Goal: Obtain resource: Obtain resource

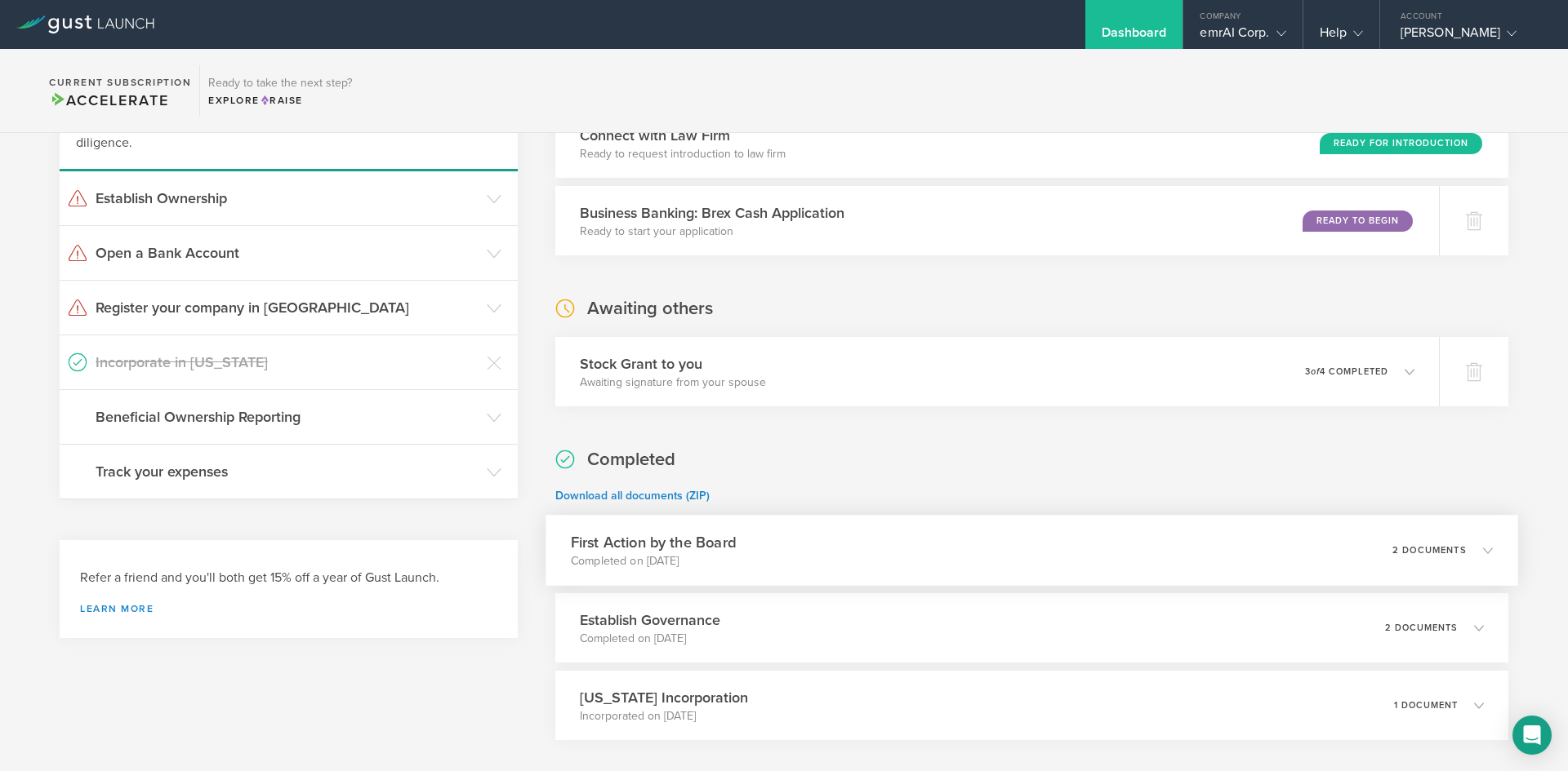
scroll to position [245, 0]
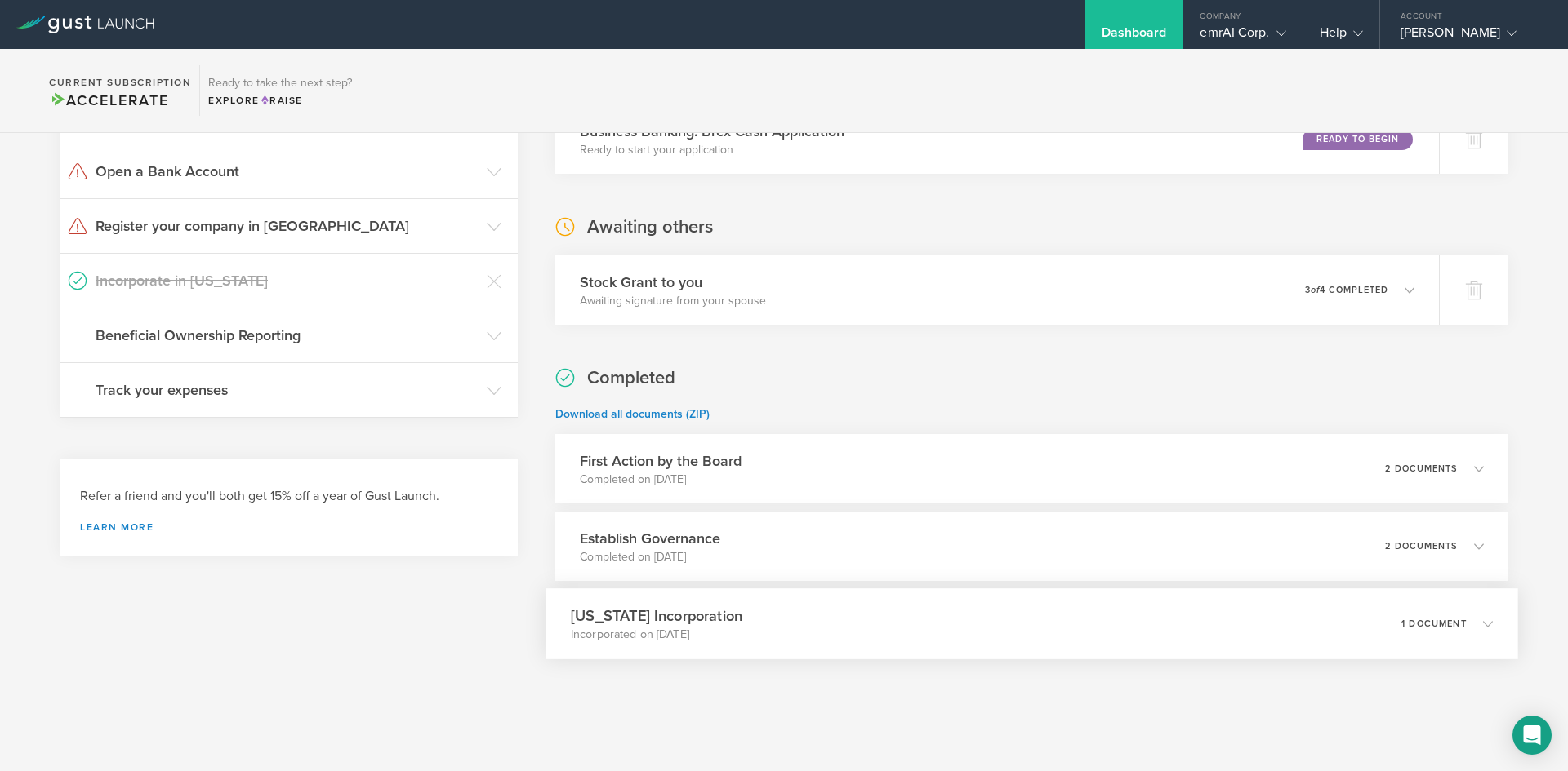
click at [696, 634] on p "Incorporated on Apr 8, 2025" at bounding box center [656, 635] width 172 height 17
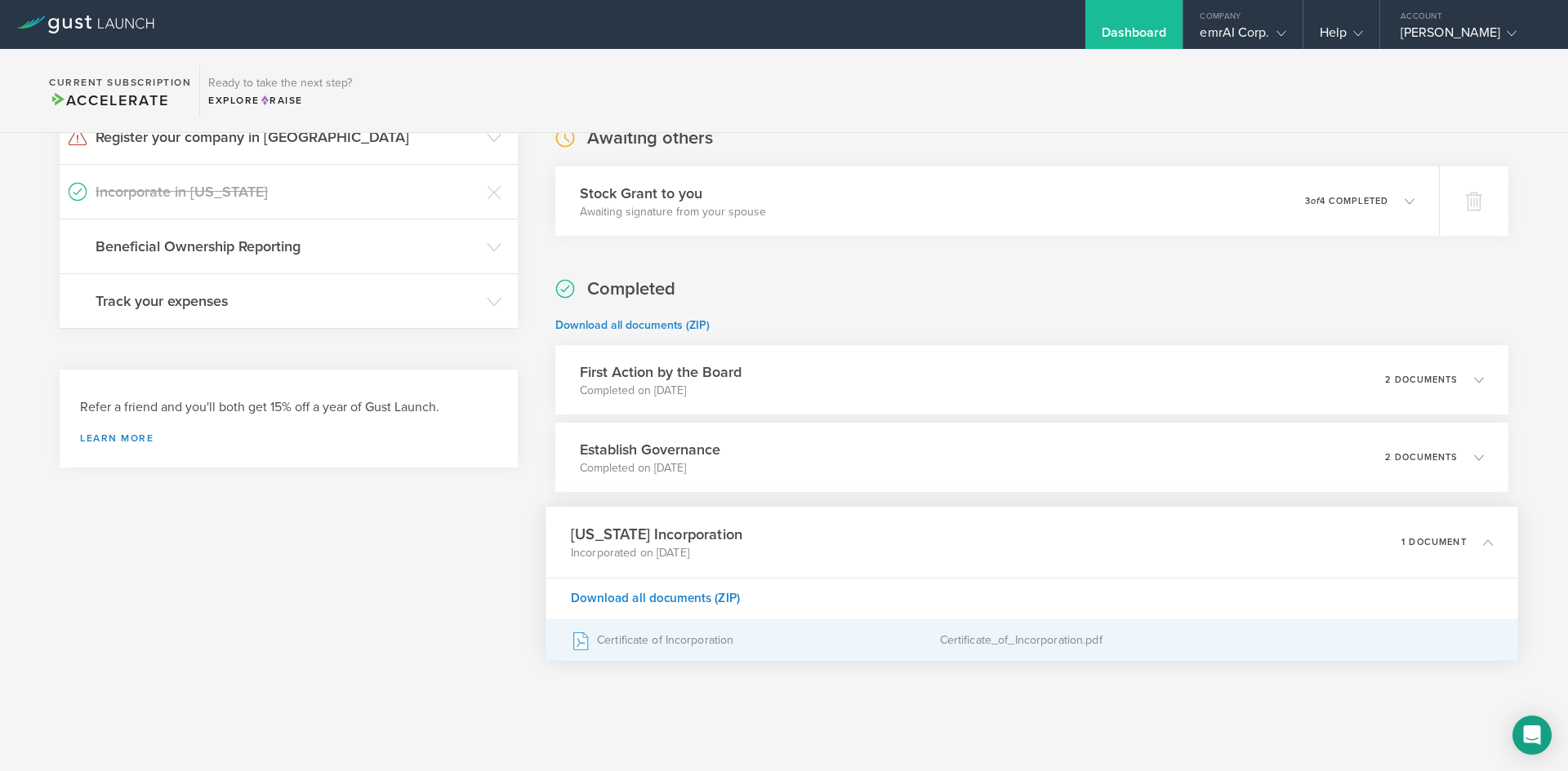
scroll to position [338, 0]
click at [676, 645] on div "Certificate of Incorporation" at bounding box center [755, 636] width 369 height 41
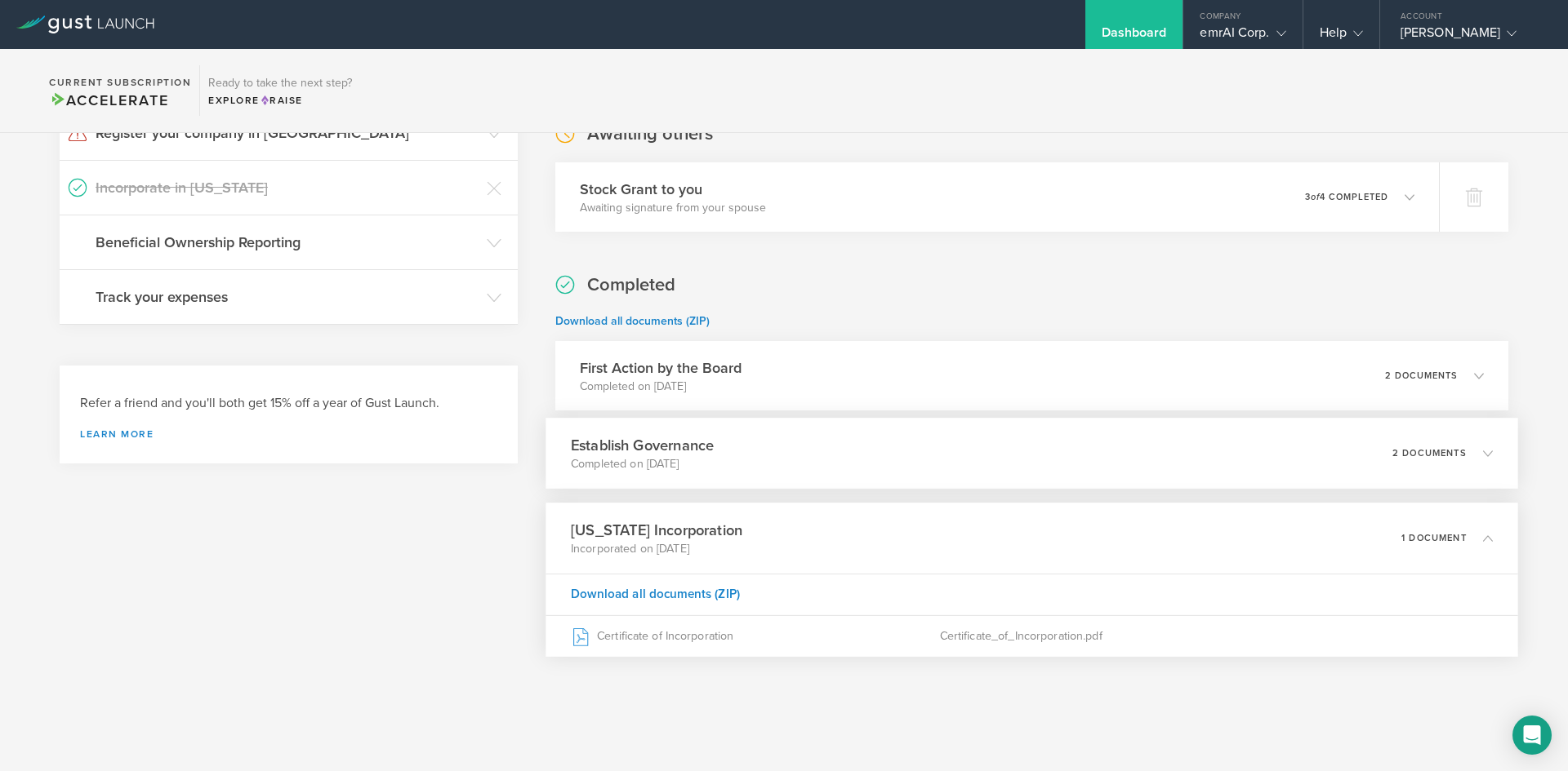
click at [666, 469] on p "Completed on May 6, 2025" at bounding box center [642, 464] width 143 height 17
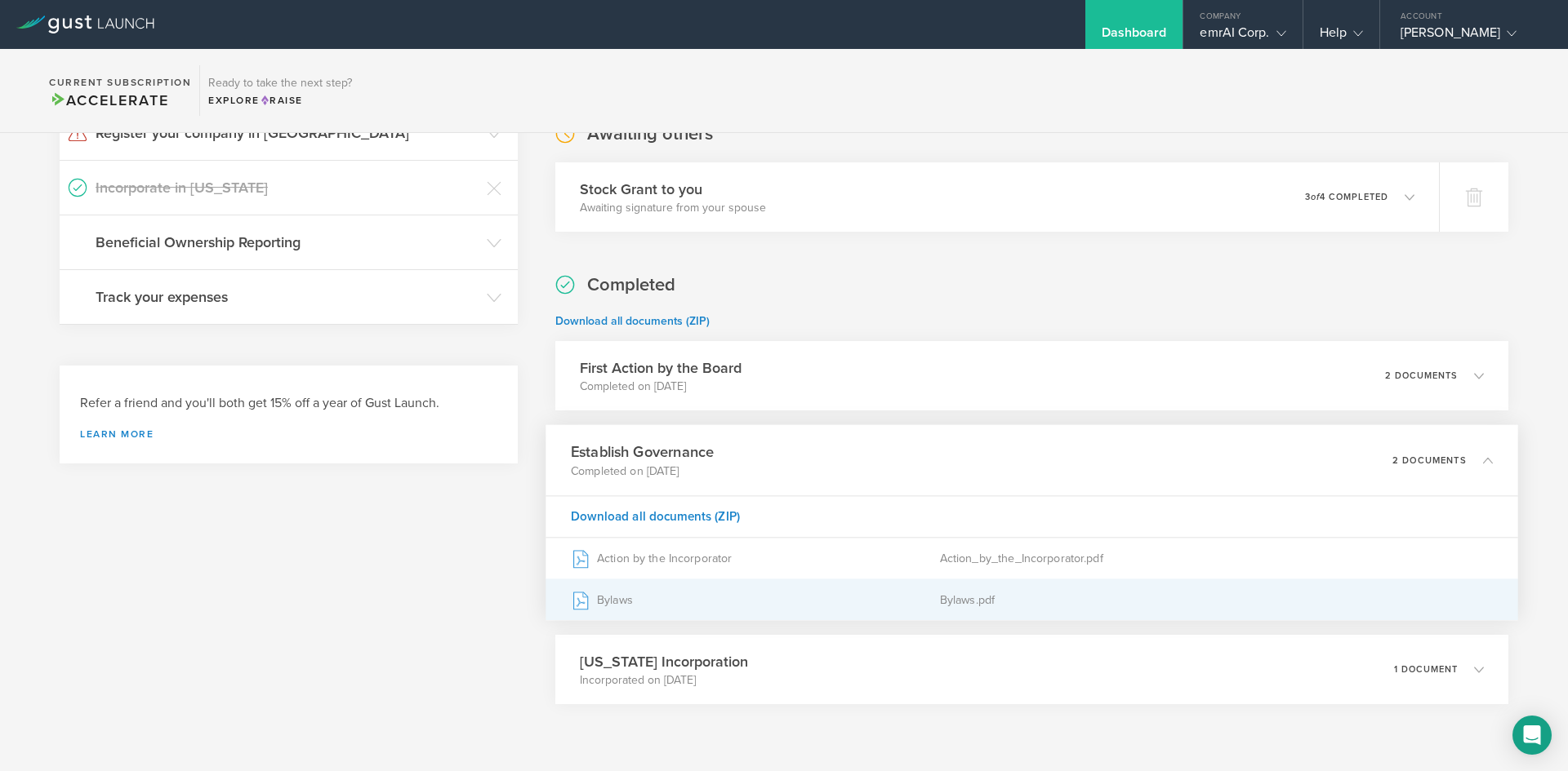
click at [705, 590] on div "Bylaws" at bounding box center [755, 599] width 369 height 41
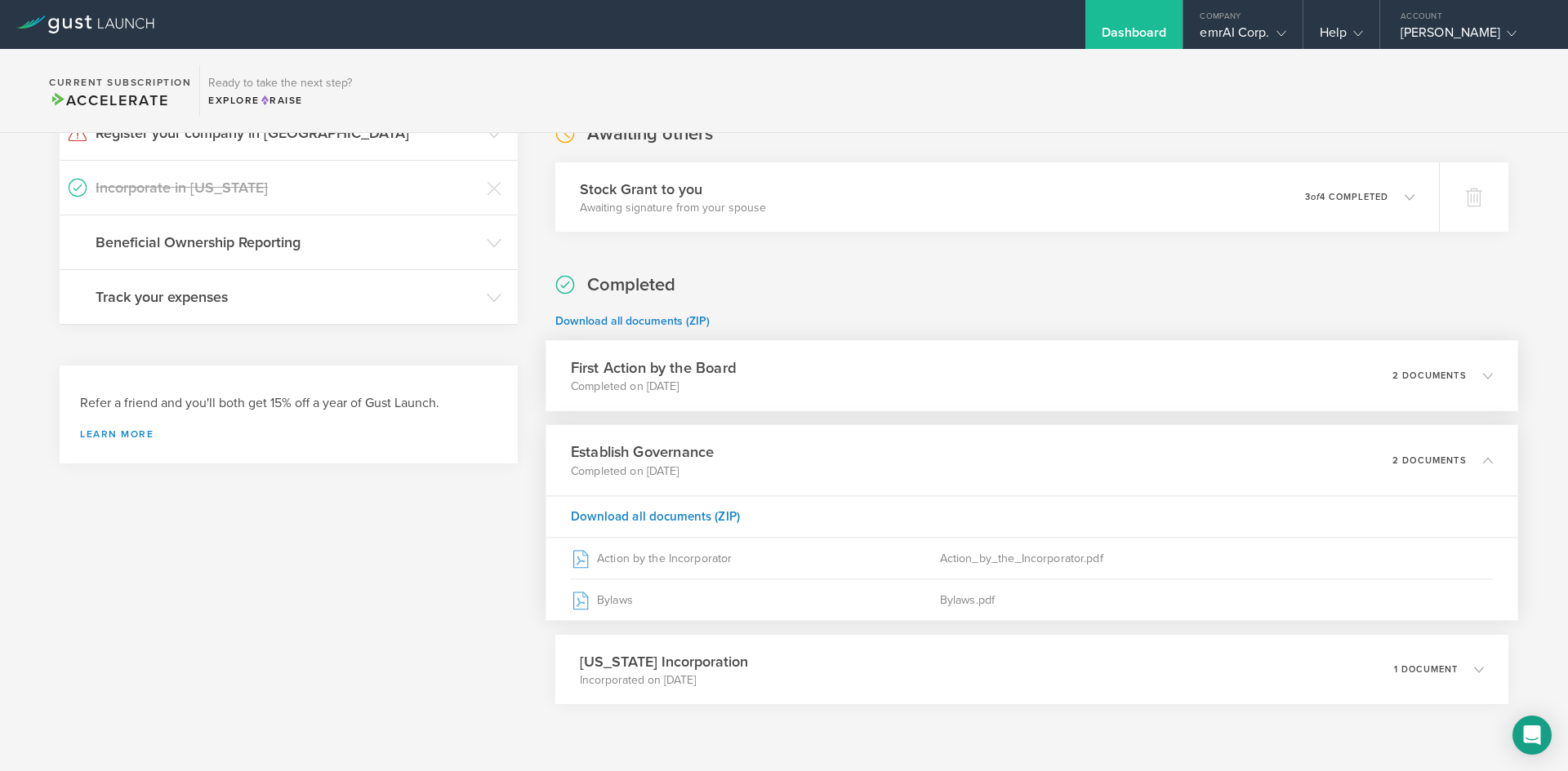
click at [694, 385] on p "Completed on May 6, 2025" at bounding box center [653, 386] width 165 height 17
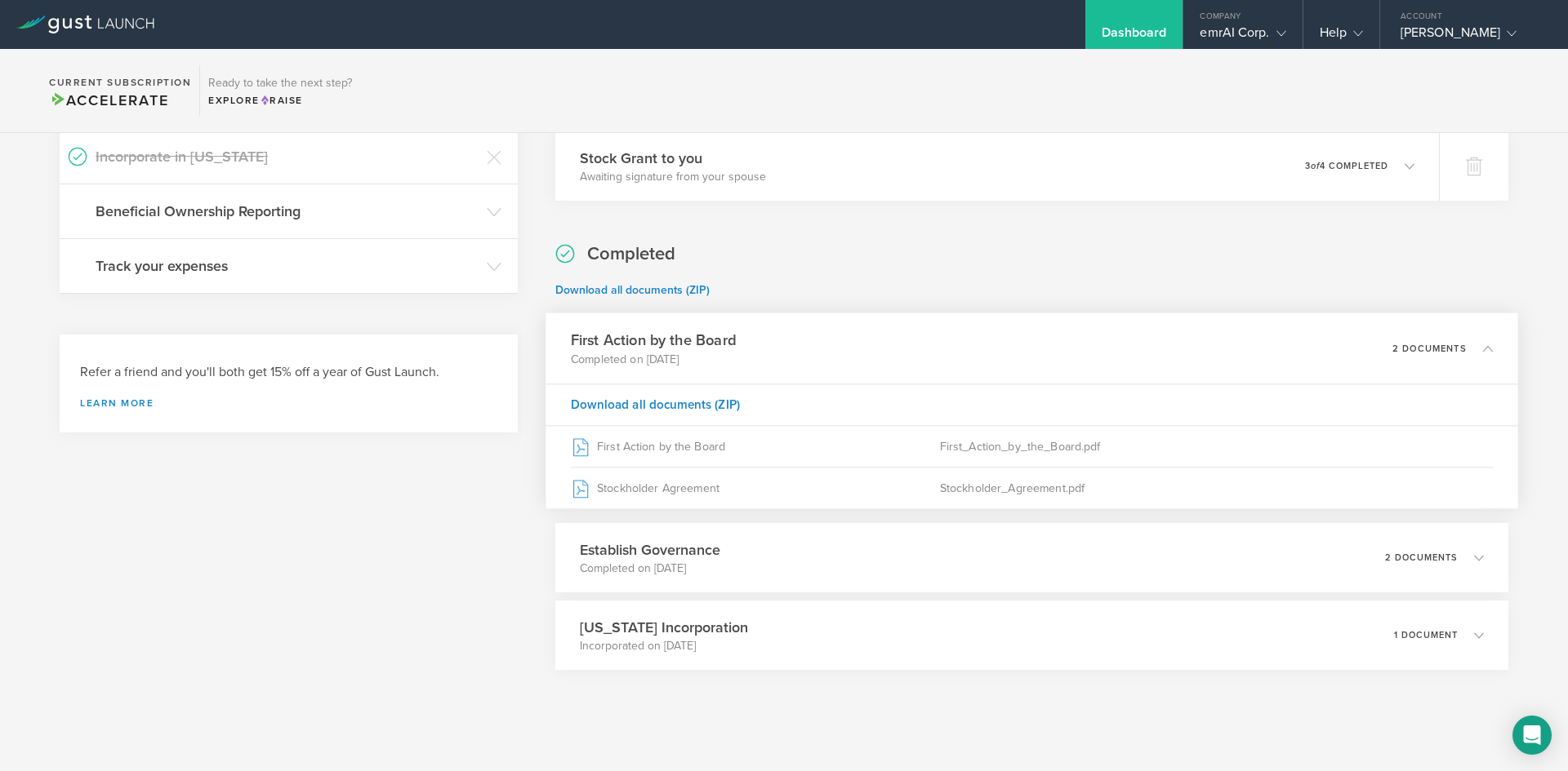
scroll to position [384, 0]
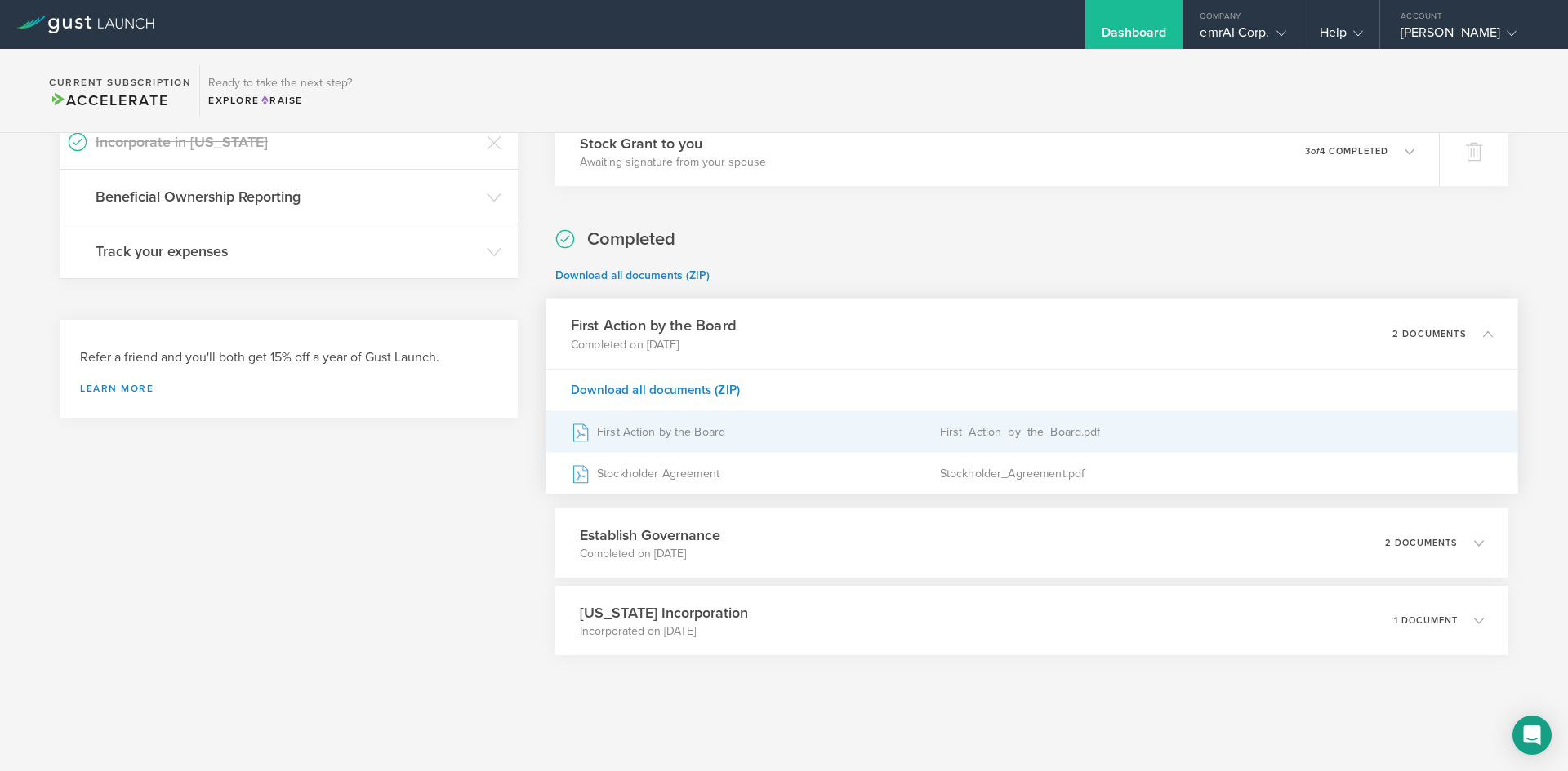
click at [777, 433] on div "First Action by the Board" at bounding box center [755, 432] width 369 height 41
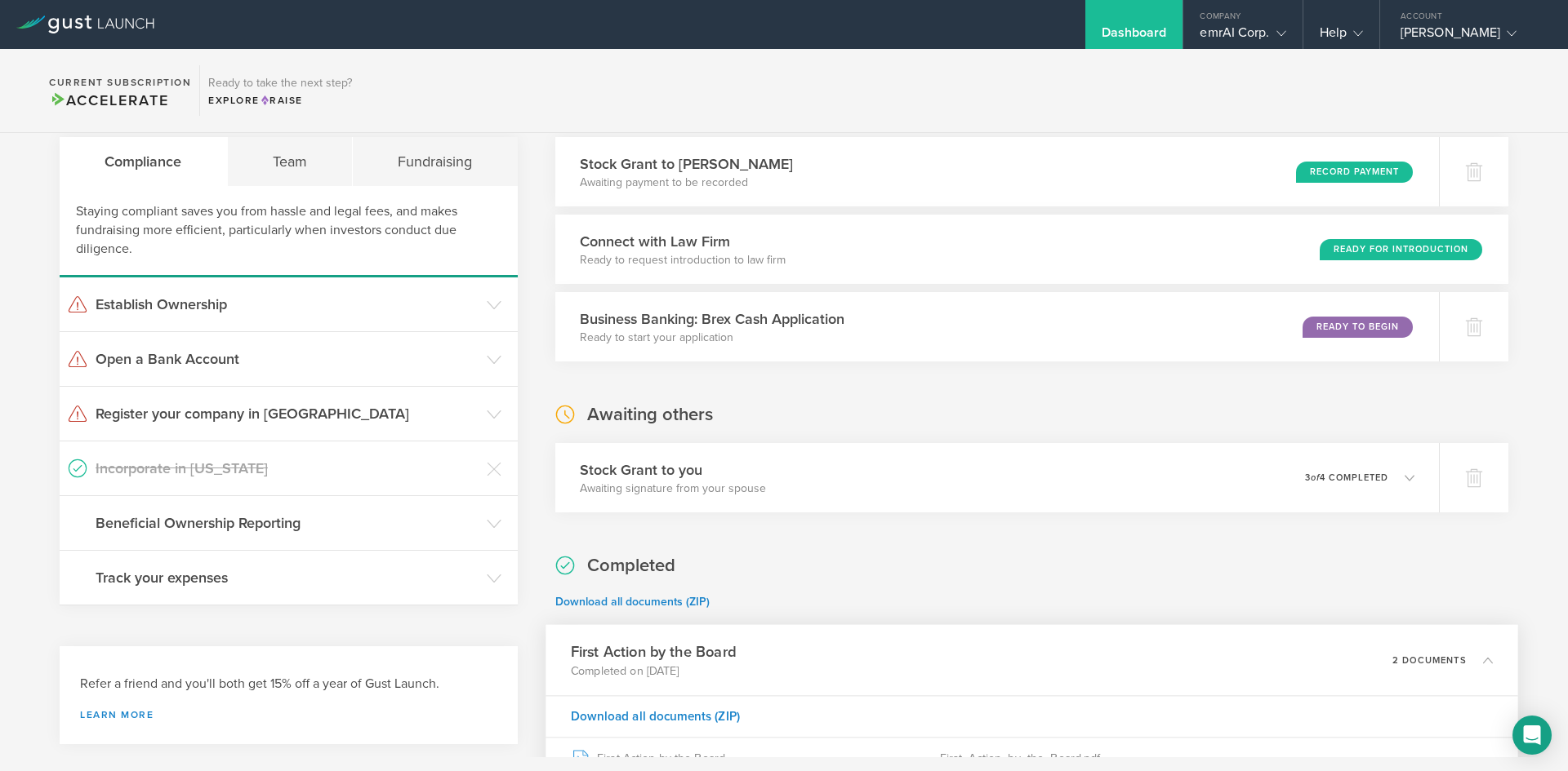
scroll to position [0, 0]
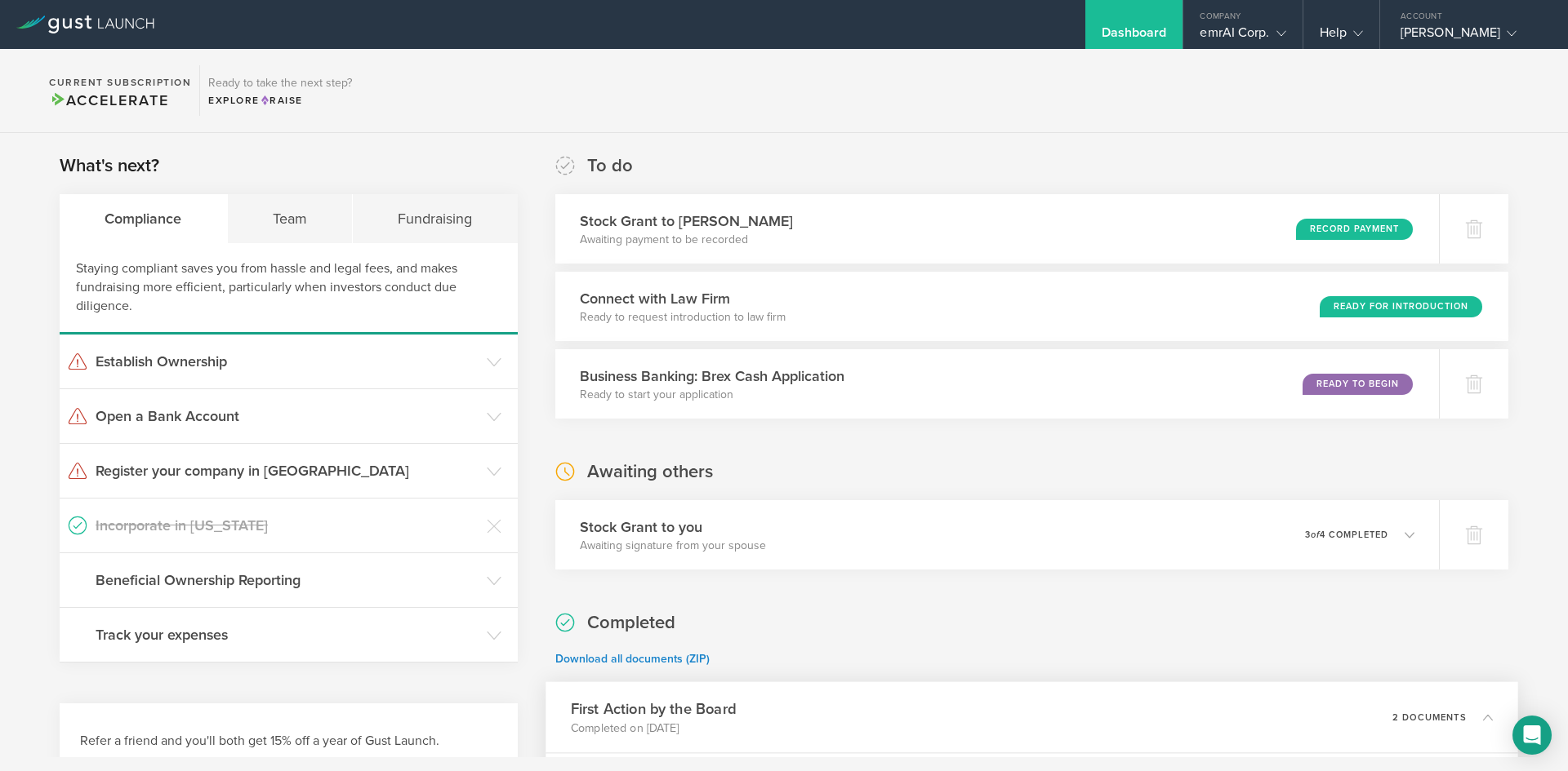
click at [319, 243] on div "Staying compliant saves you from hassle and legal fees, and makes fundraising m…" at bounding box center [288, 289] width 458 height 92
click at [319, 239] on div "Team" at bounding box center [291, 219] width 126 height 49
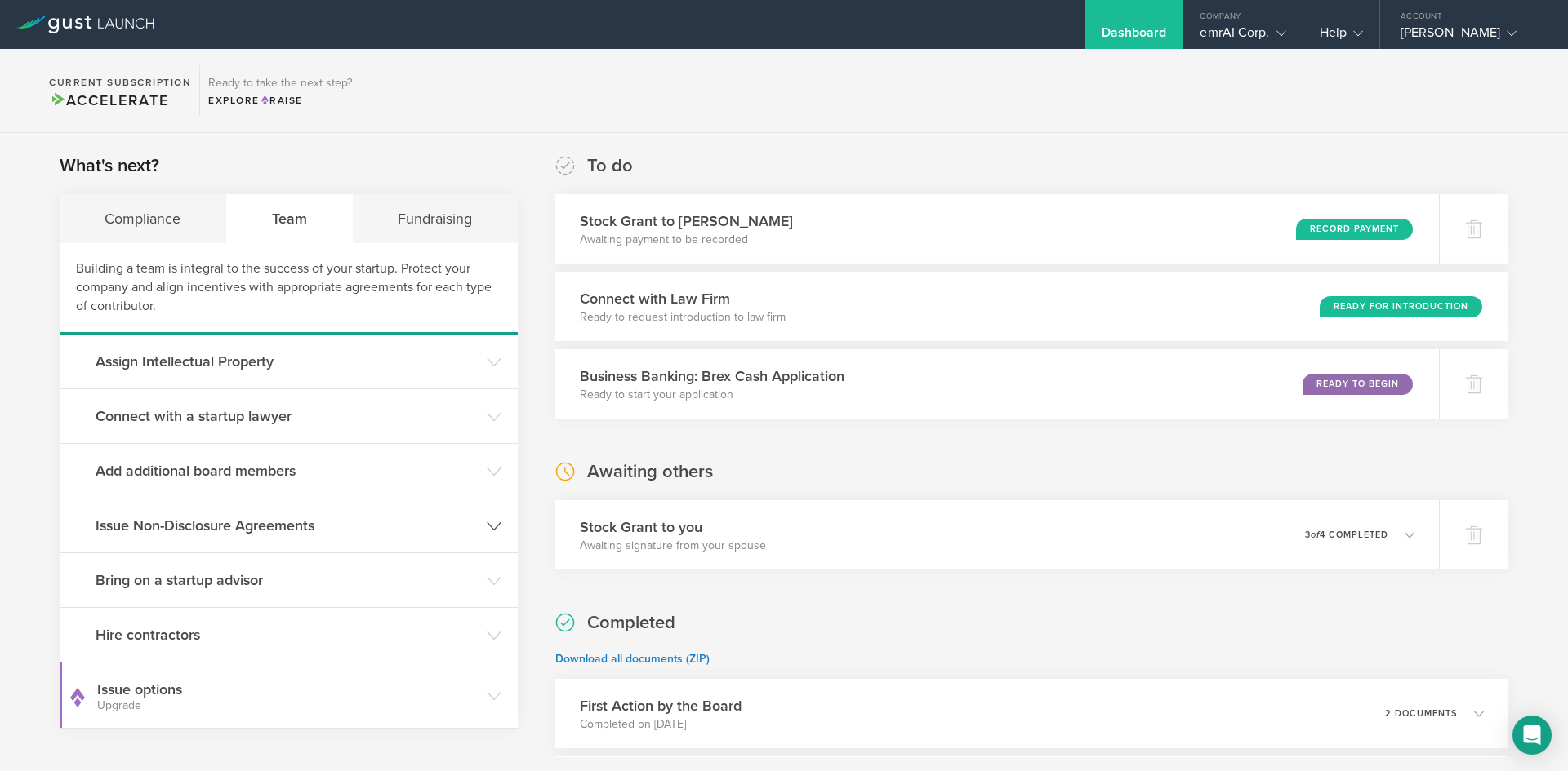
click at [366, 507] on header "Issue Non-Disclosure Agreements" at bounding box center [288, 526] width 458 height 54
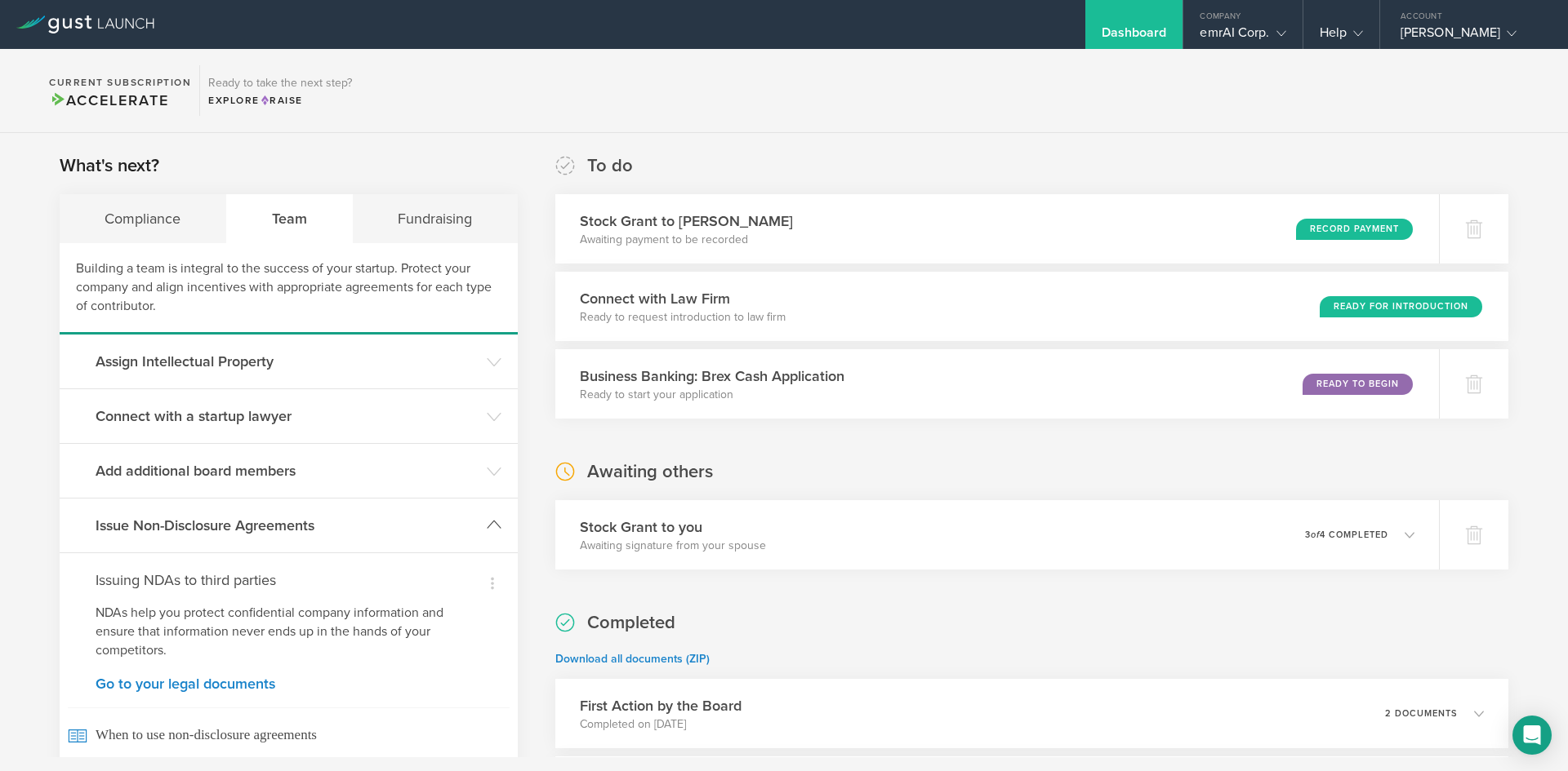
click at [364, 507] on header "Issue Non-Disclosure Agreements" at bounding box center [288, 526] width 458 height 54
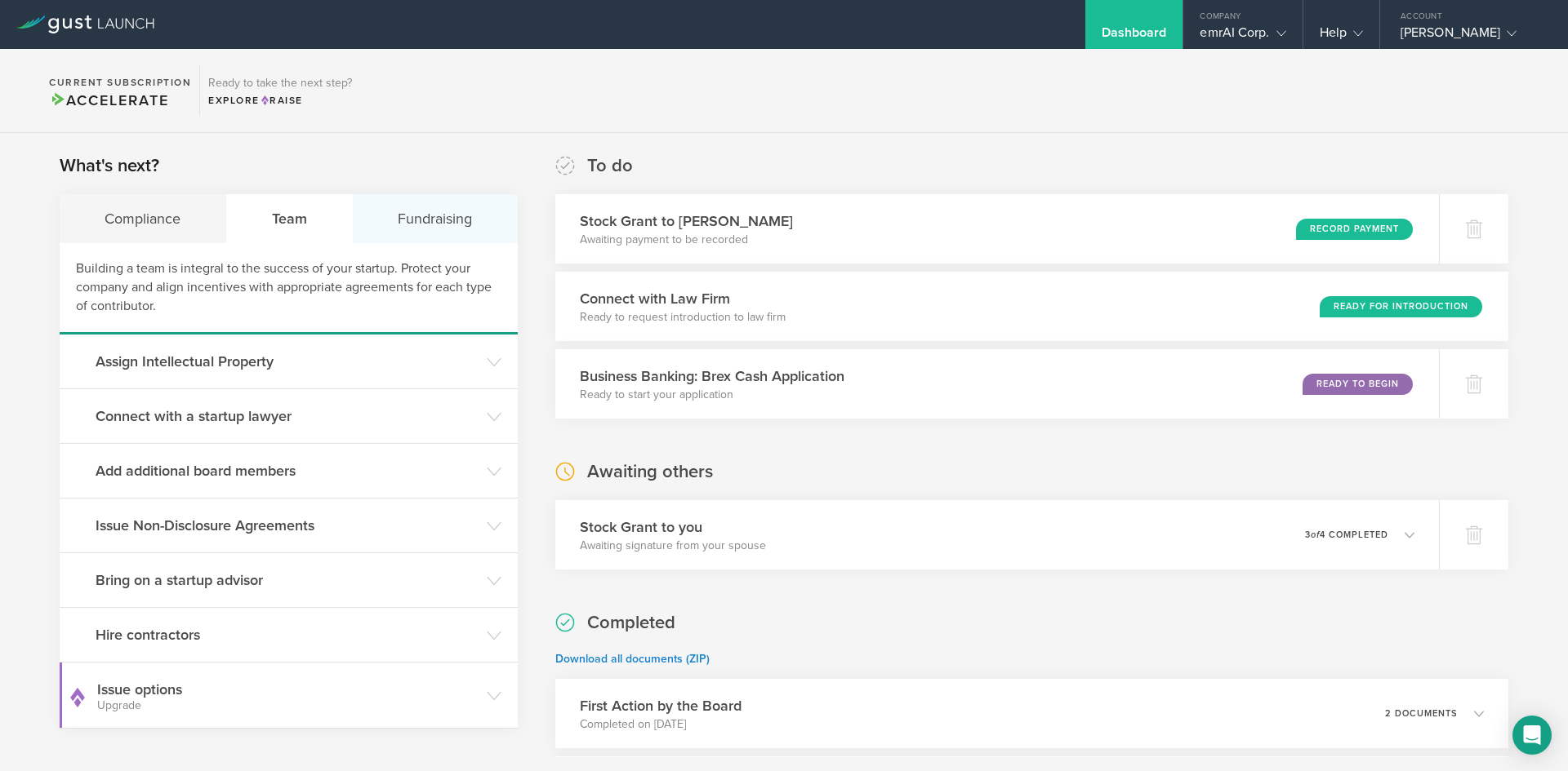
drag, startPoint x: 524, startPoint y: 235, endPoint x: 490, endPoint y: 229, distance: 34.5
click at [513, 235] on div "What's next? Compliance Team Fundraising Building a team is integral to the suc…" at bounding box center [784, 570] width 1568 height 872
click at [490, 229] on div "Fundraising" at bounding box center [435, 219] width 165 height 49
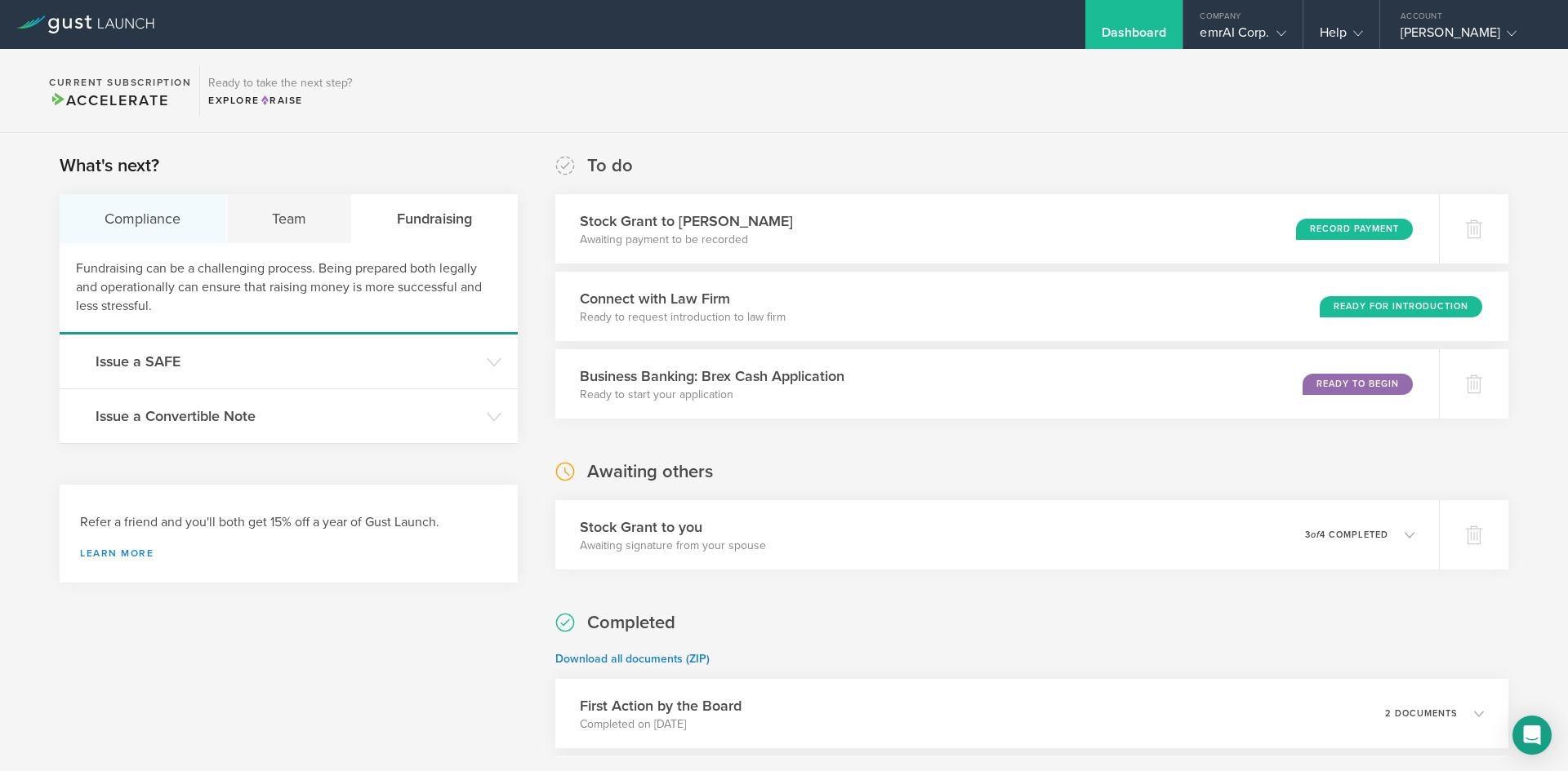
click at [147, 220] on div "Compliance" at bounding box center [143, 219] width 168 height 49
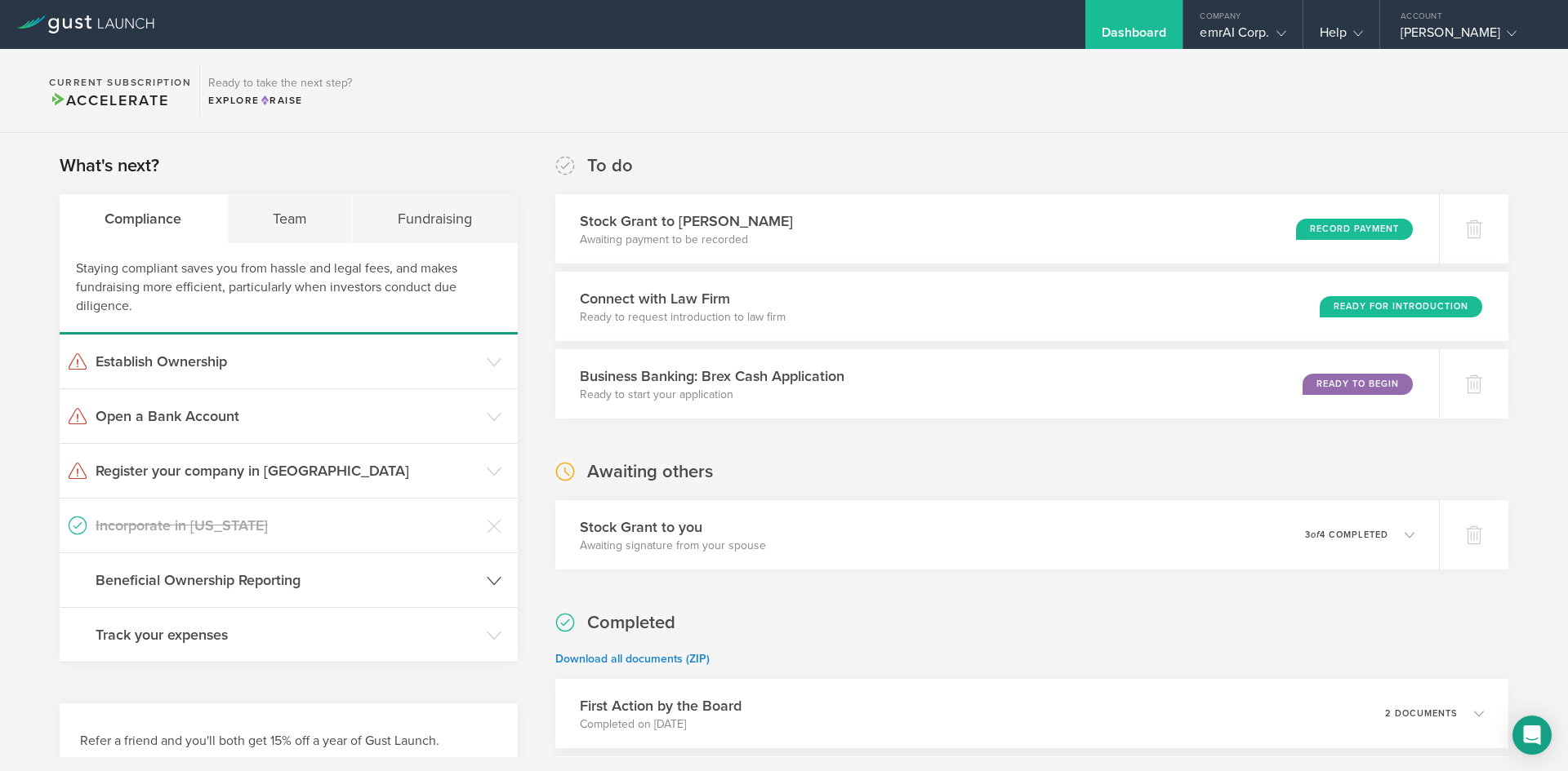
click at [230, 578] on h3 "Beneficial Ownership Reporting" at bounding box center [286, 580] width 383 height 21
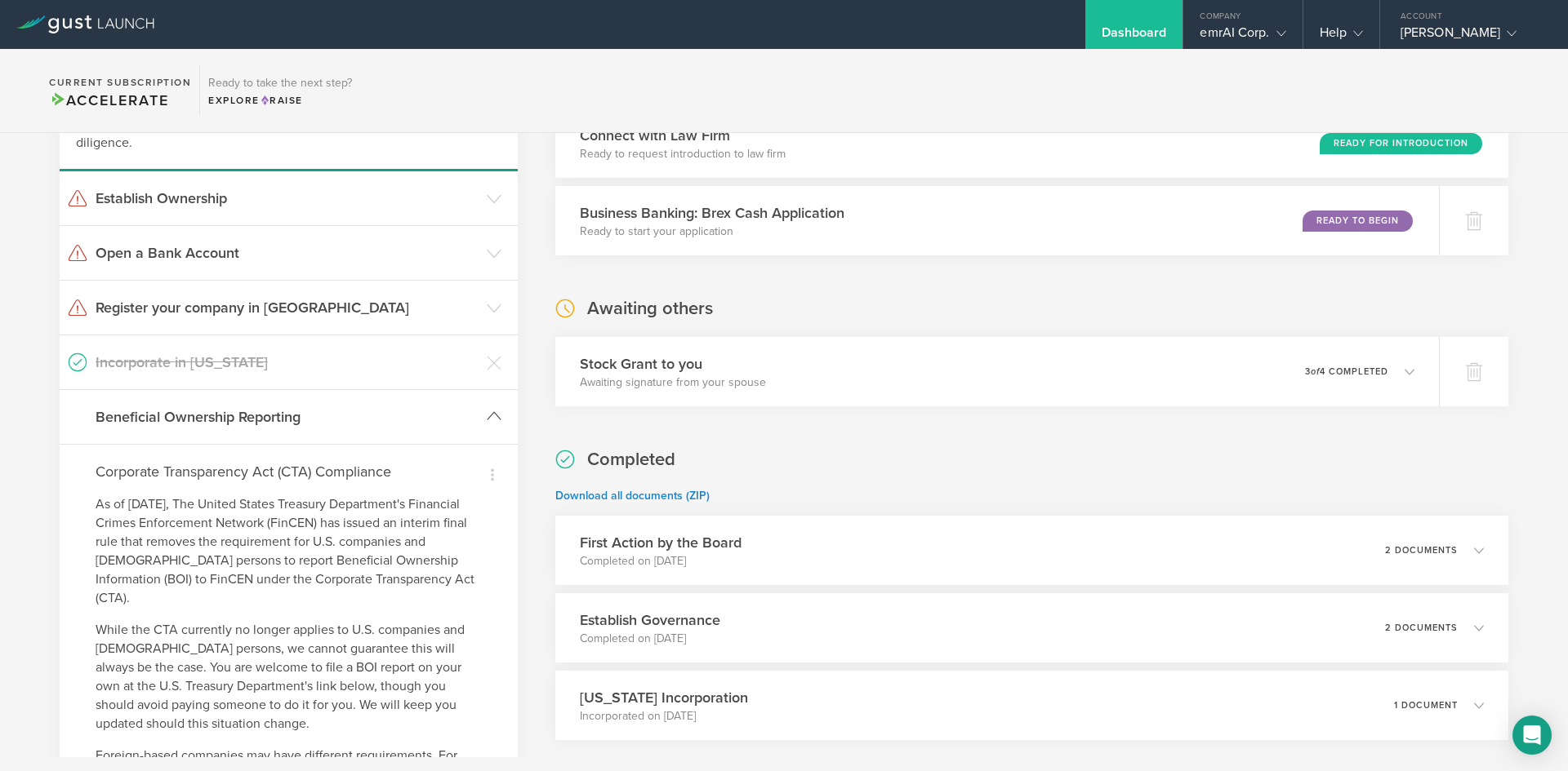
click at [264, 429] on header "Beneficial Ownership Reporting" at bounding box center [288, 417] width 458 height 54
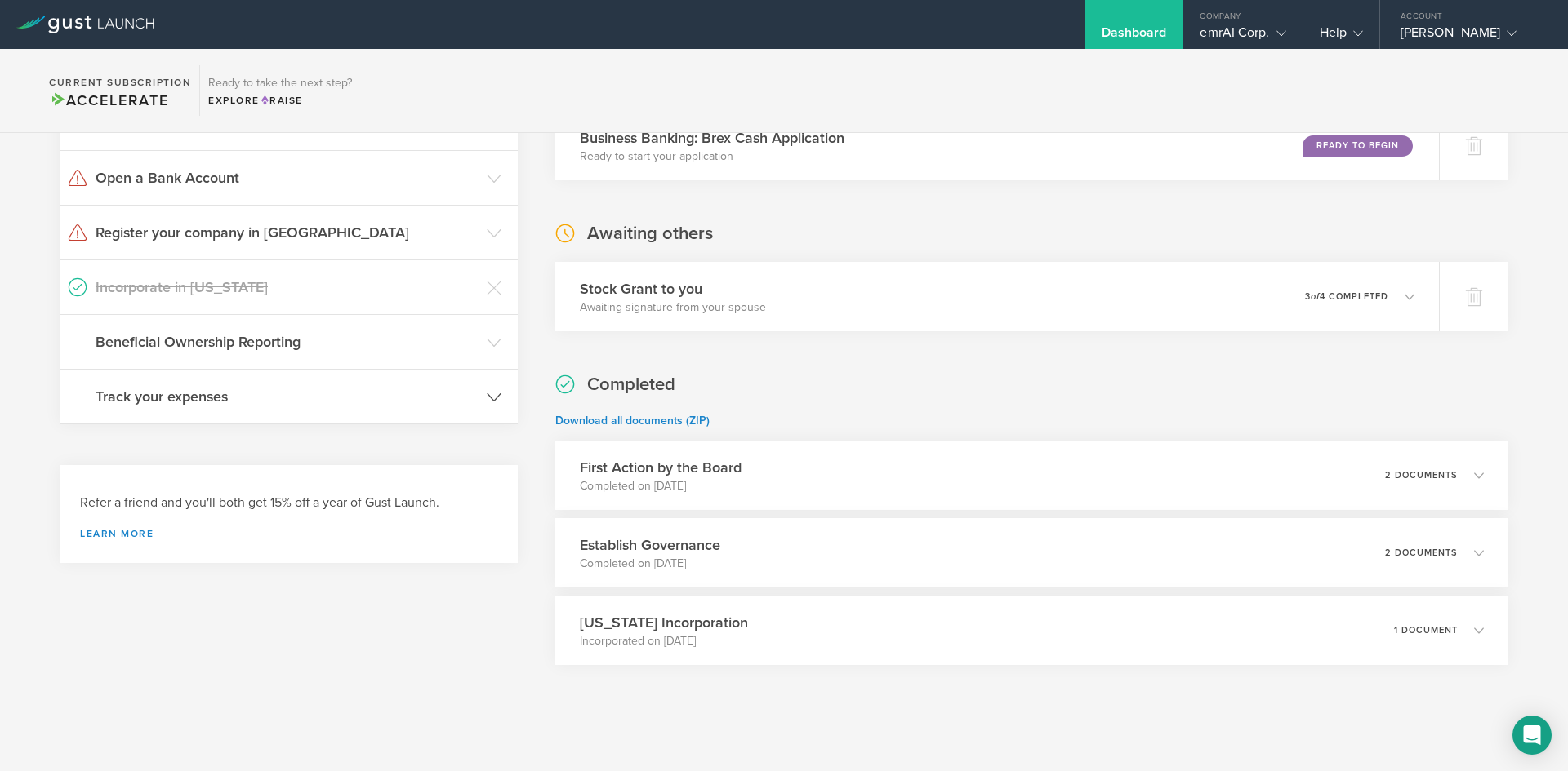
scroll to position [248, 0]
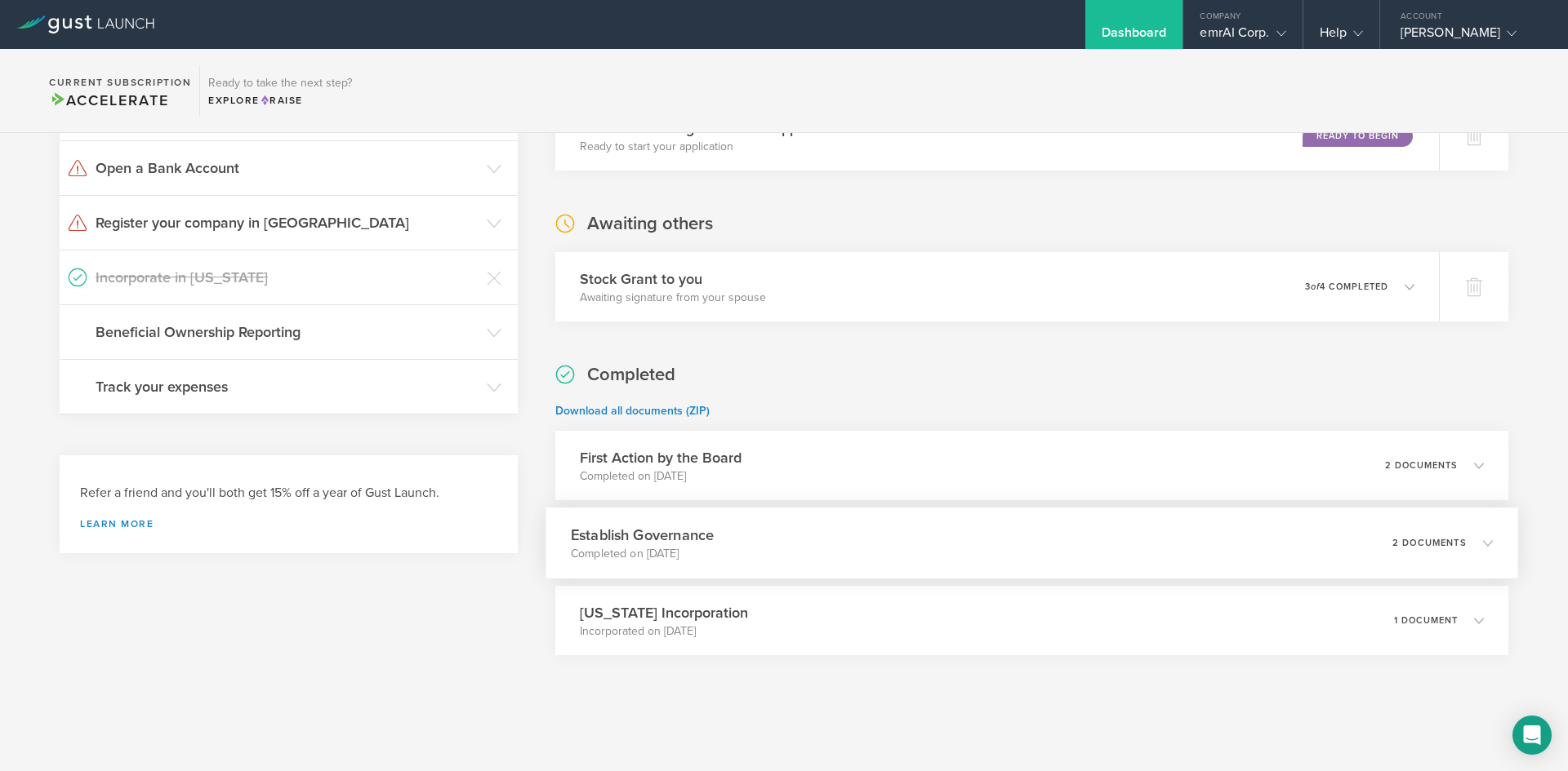
click at [638, 526] on h3 "Establish Governance" at bounding box center [642, 535] width 143 height 22
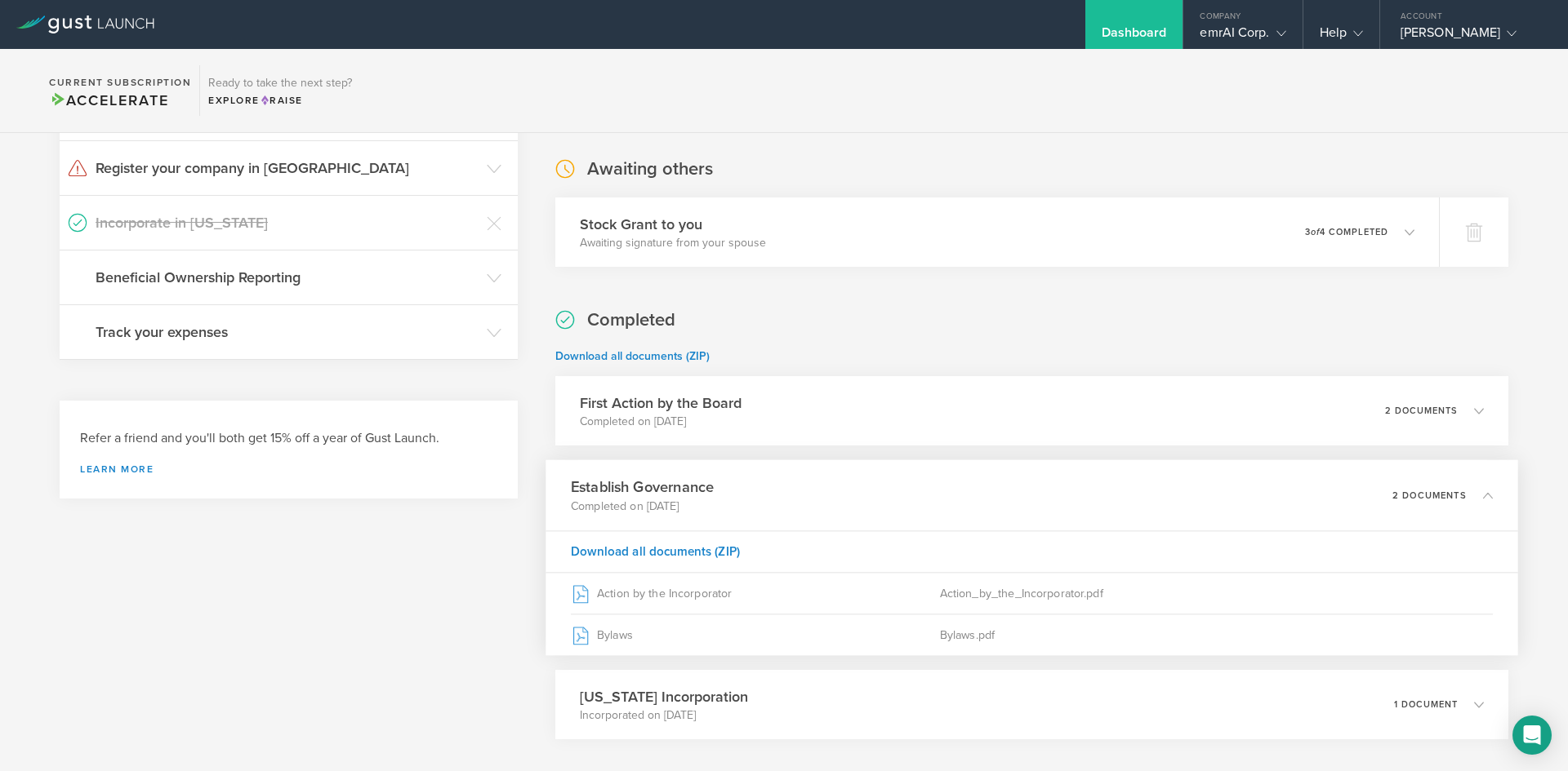
scroll to position [330, 0]
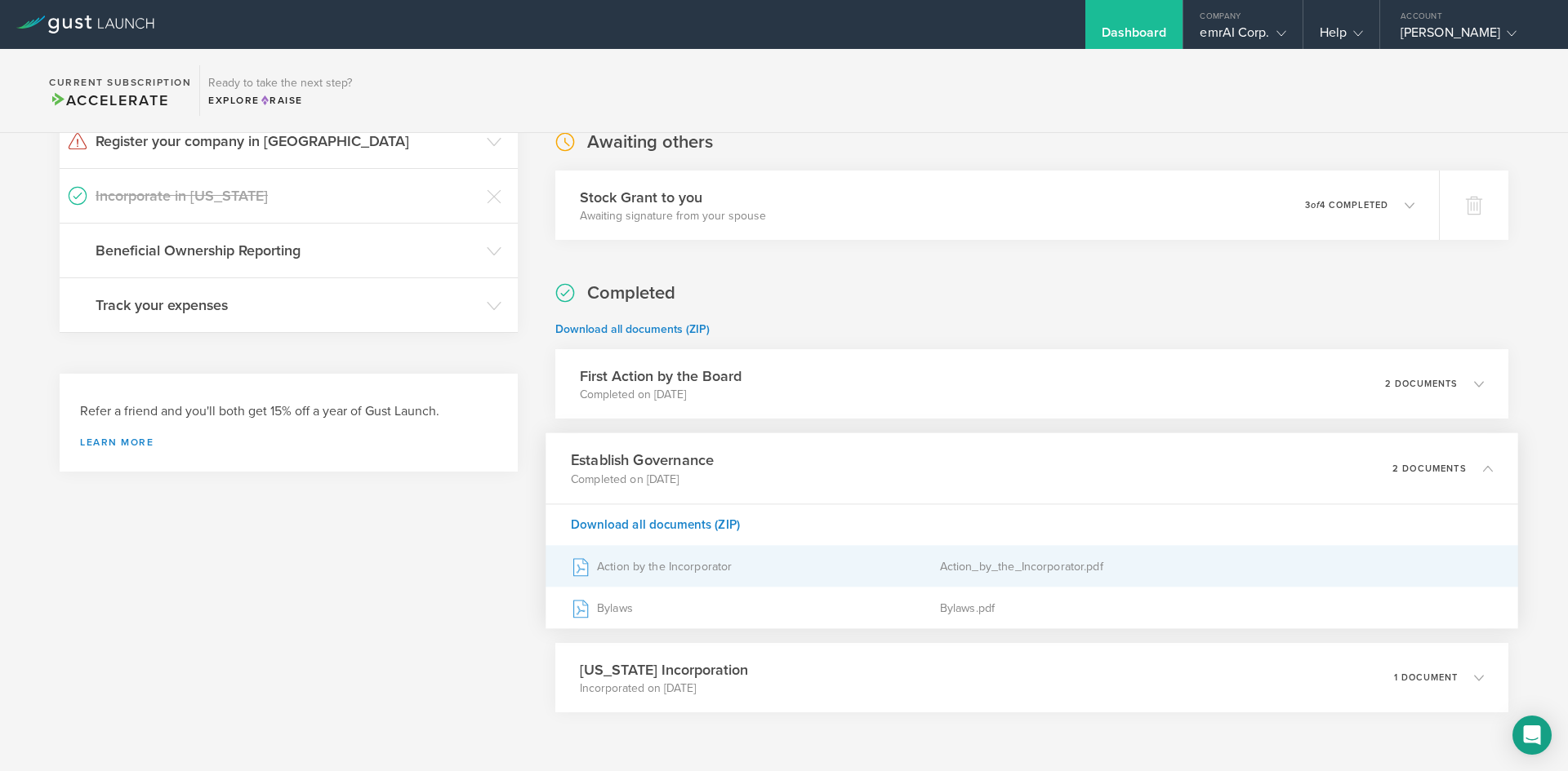
click at [637, 551] on div "Action by the Incorporator" at bounding box center [755, 566] width 369 height 41
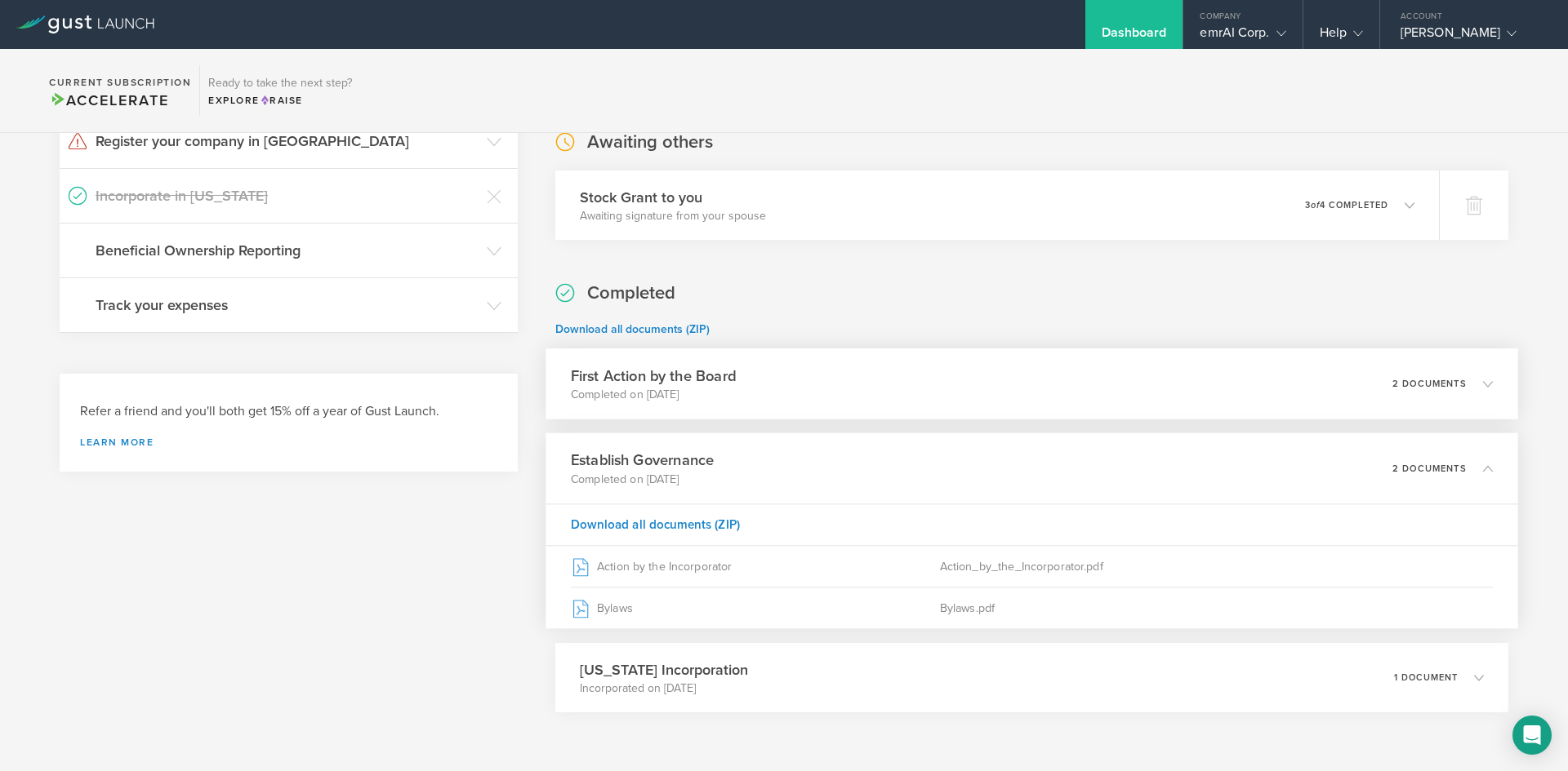
click at [784, 363] on div "First Action by the Board Completed on May 6, 2025 2 documents" at bounding box center [1031, 384] width 972 height 71
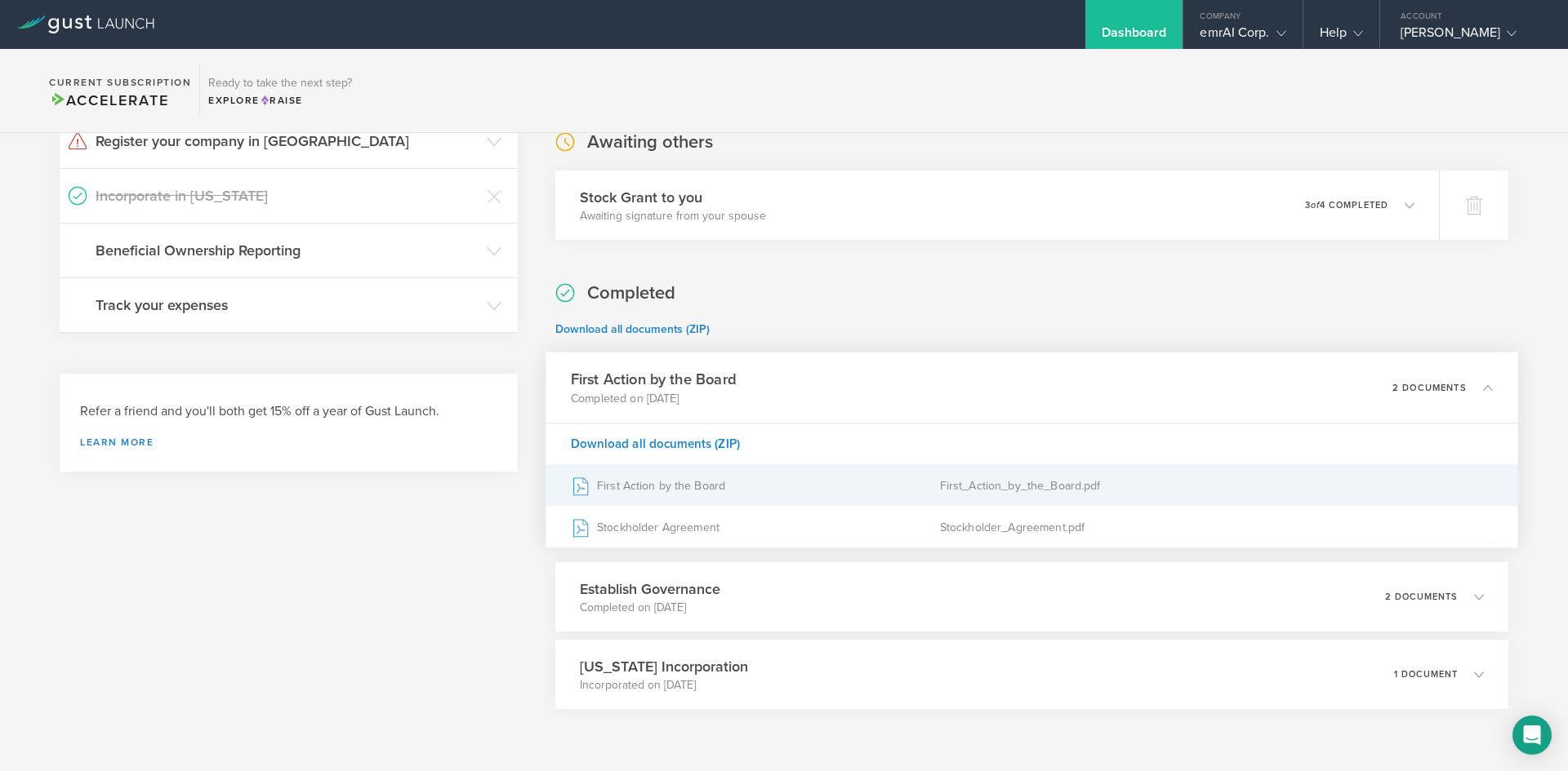
click at [729, 489] on div "First Action by the Board" at bounding box center [755, 485] width 369 height 41
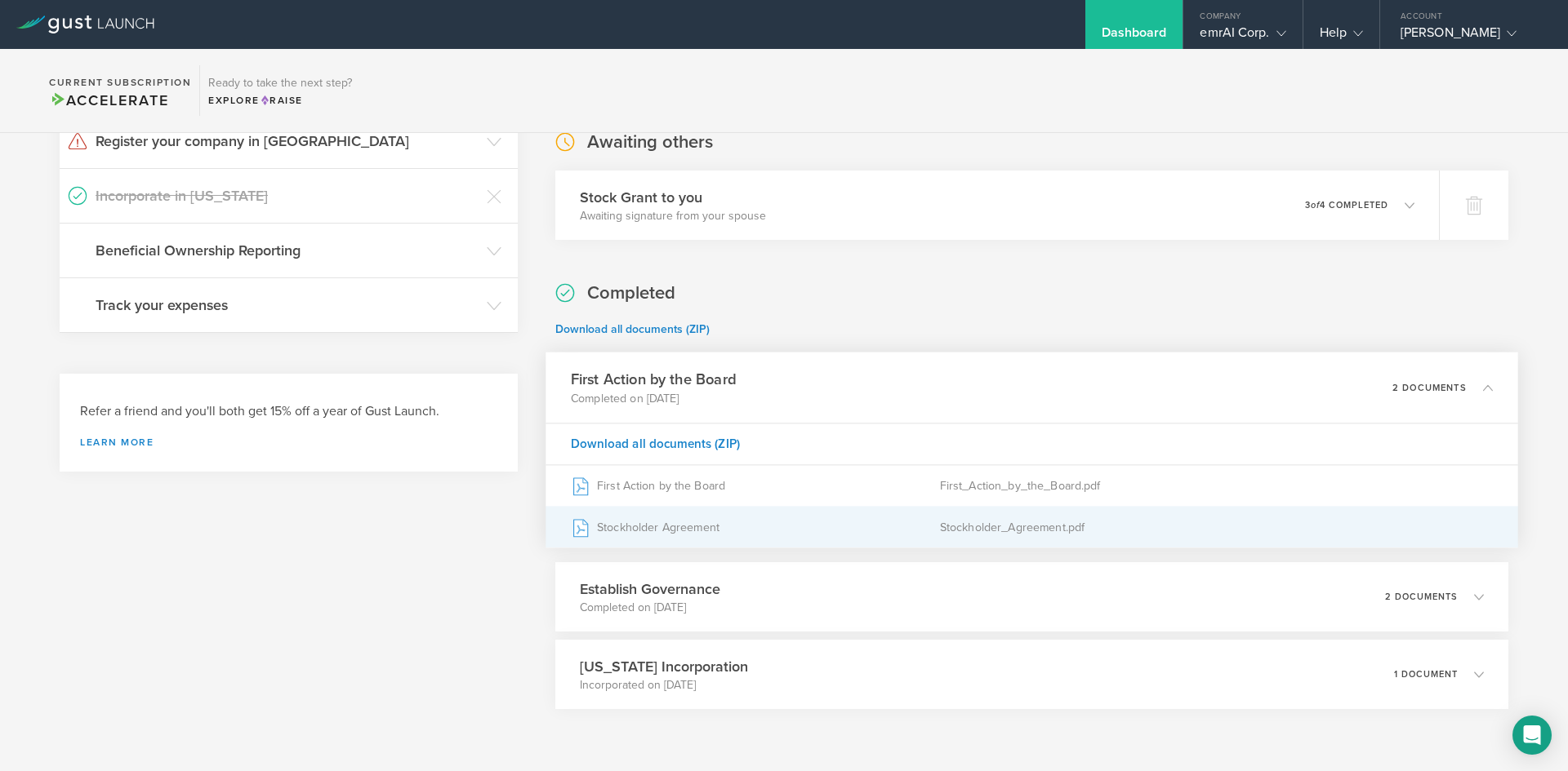
click at [802, 524] on div "Stockholder Agreement" at bounding box center [755, 527] width 369 height 41
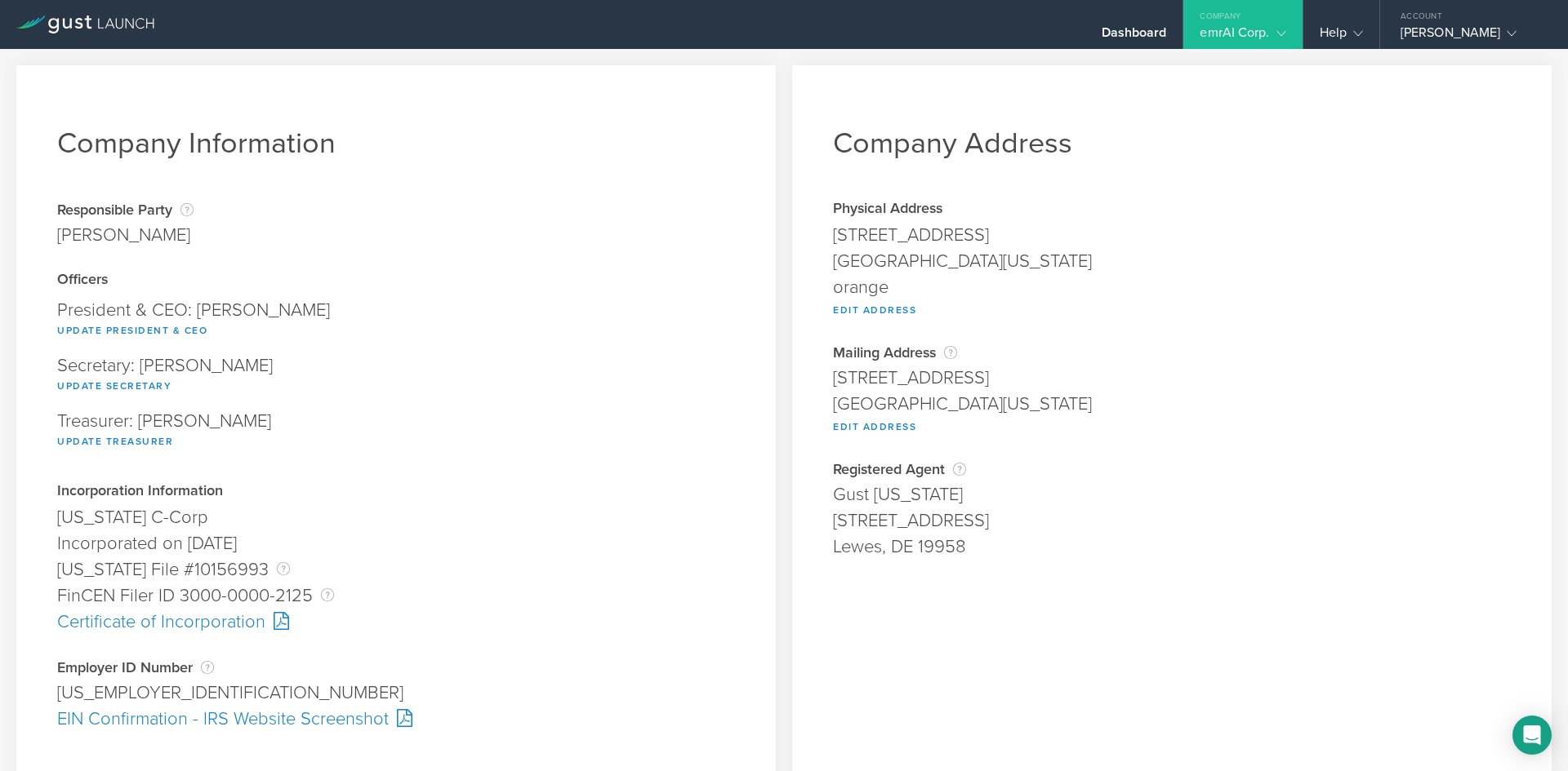
click at [306, 723] on div "EIN Confirmation - IRS Website Screenshot" at bounding box center [396, 719] width 678 height 26
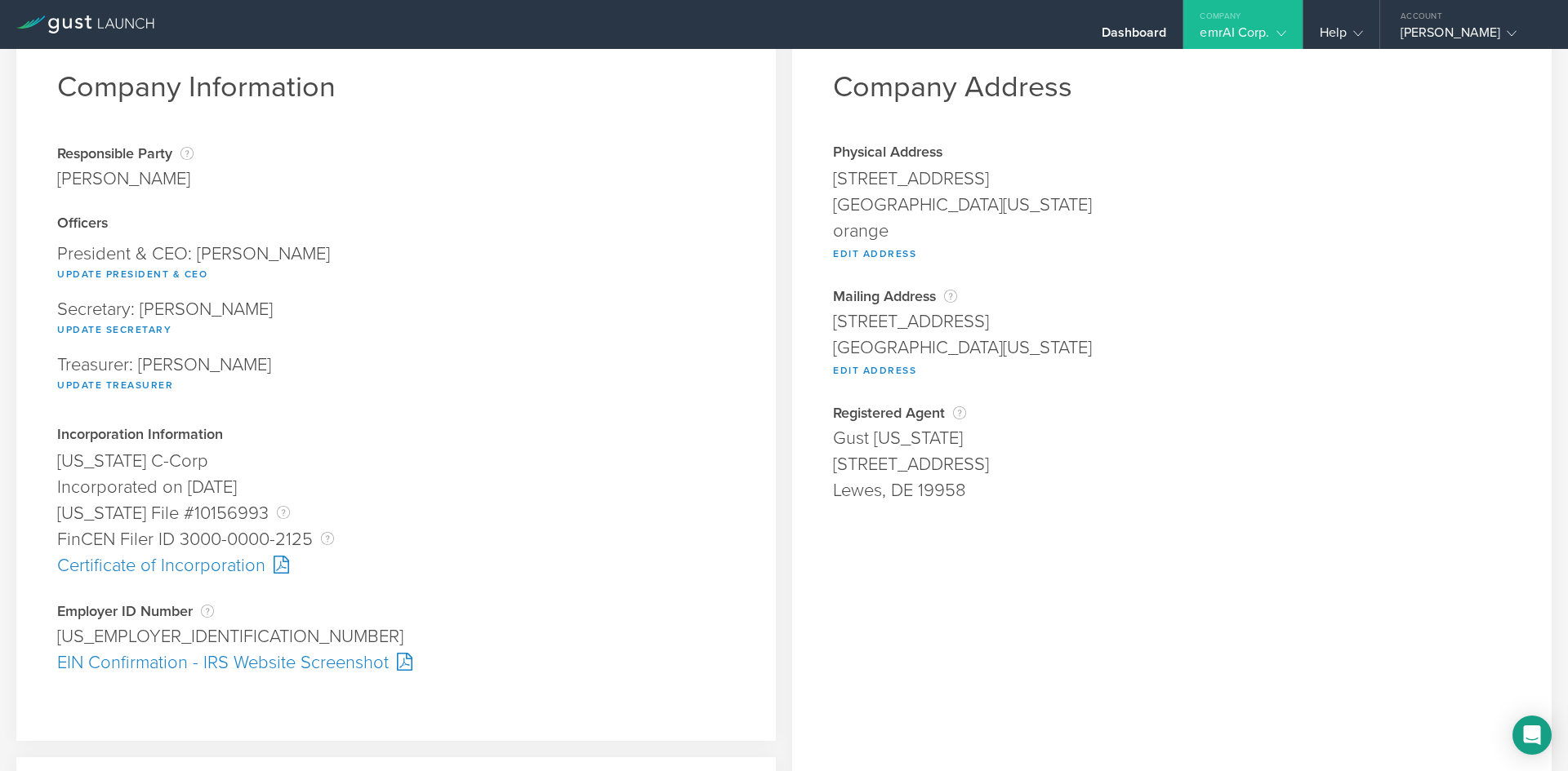
scroll to position [82, 0]
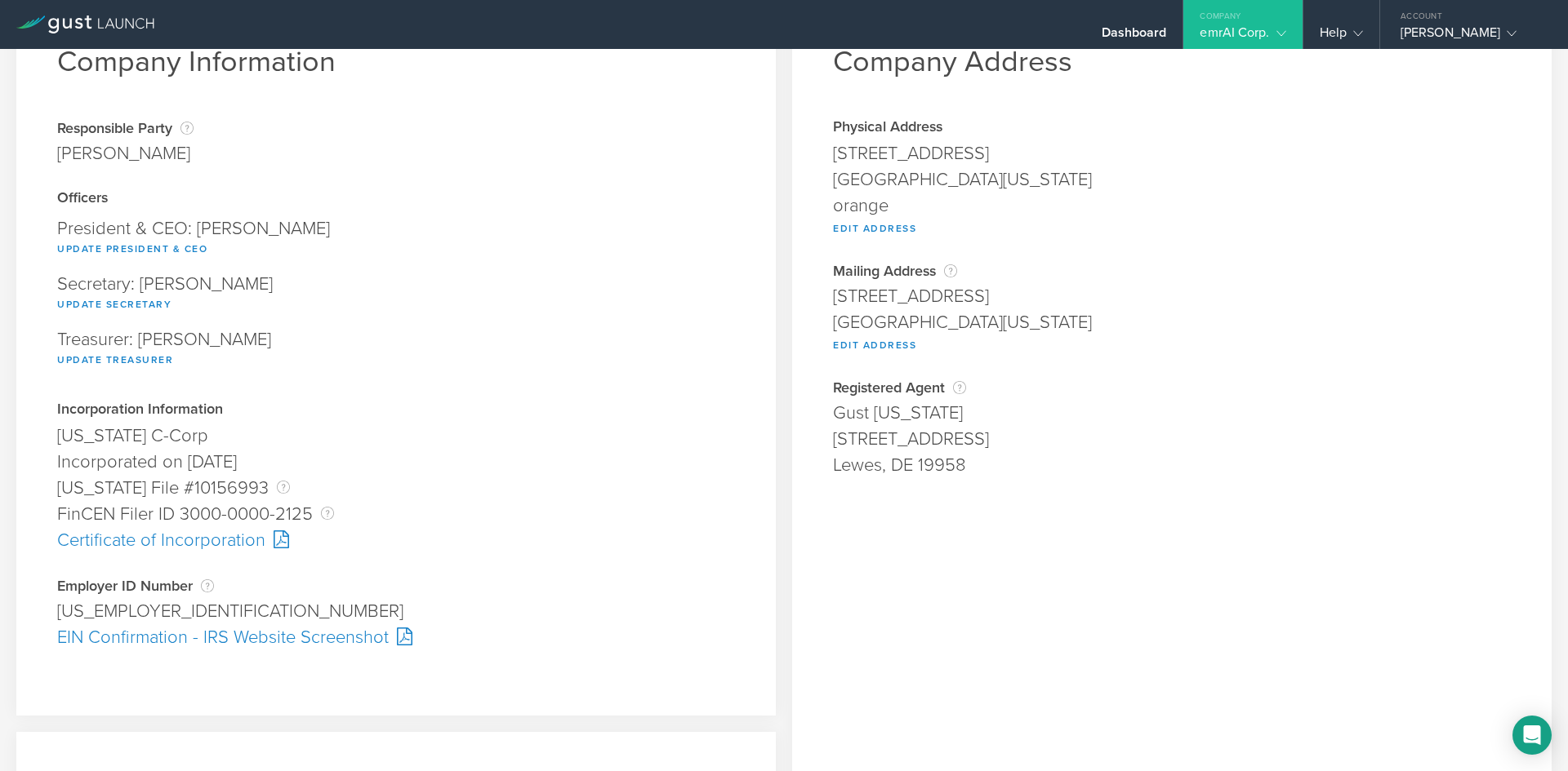
click at [195, 552] on div "Certificate of Incorporation" at bounding box center [396, 540] width 678 height 26
